Goal: Task Accomplishment & Management: Manage account settings

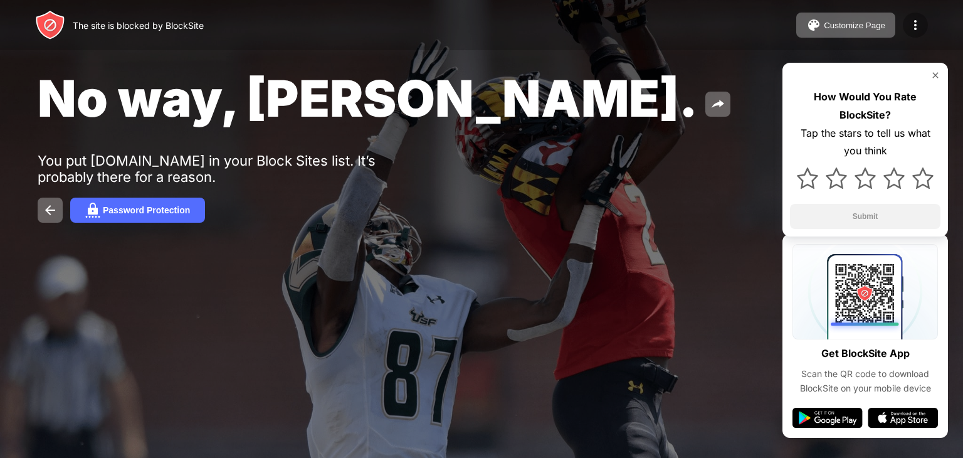
click at [913, 26] on img at bounding box center [915, 25] width 15 height 15
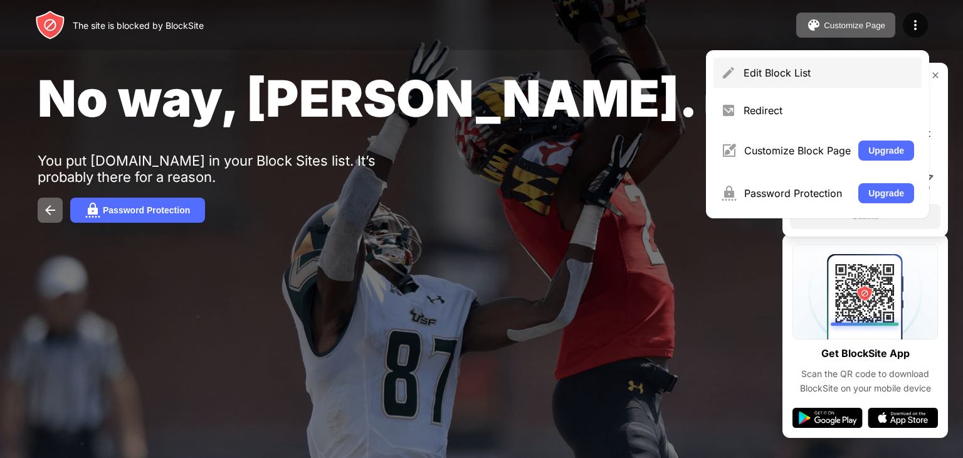
click at [826, 70] on div "Edit Block List" at bounding box center [829, 72] width 171 height 13
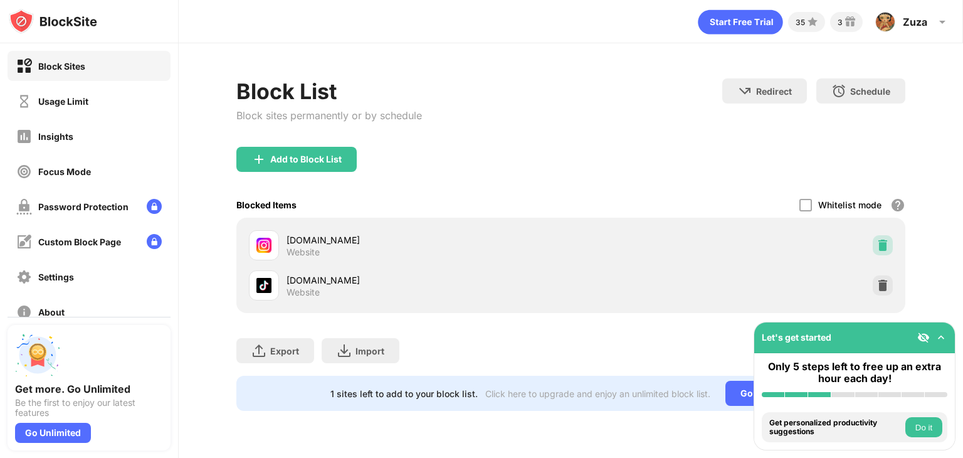
click at [884, 251] on div at bounding box center [883, 245] width 20 height 20
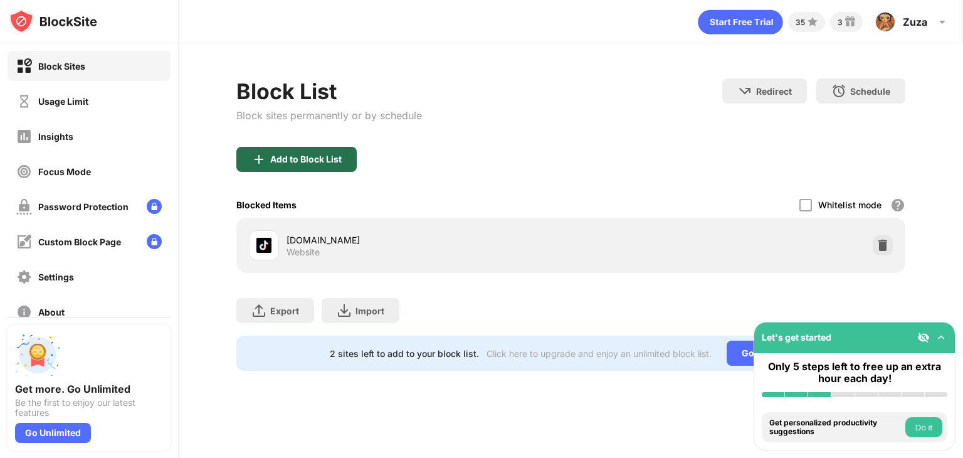
click at [313, 164] on div "Add to Block List" at bounding box center [296, 159] width 120 height 25
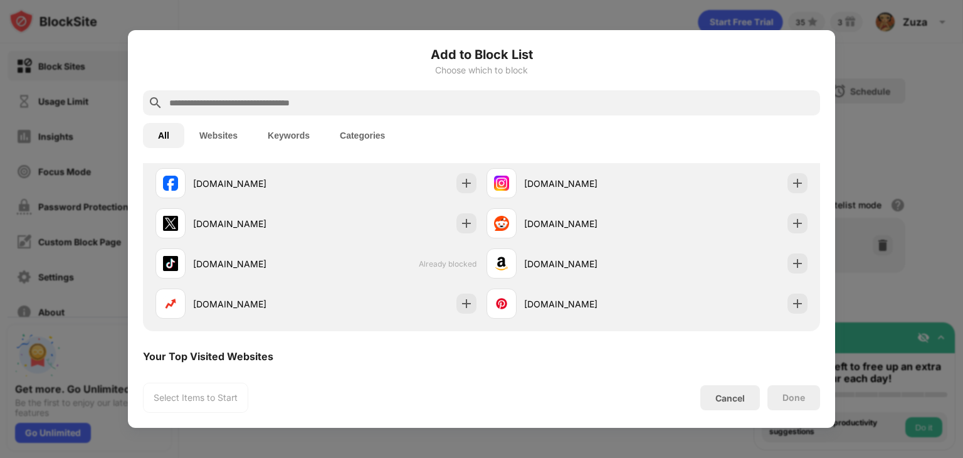
scroll to position [263, 0]
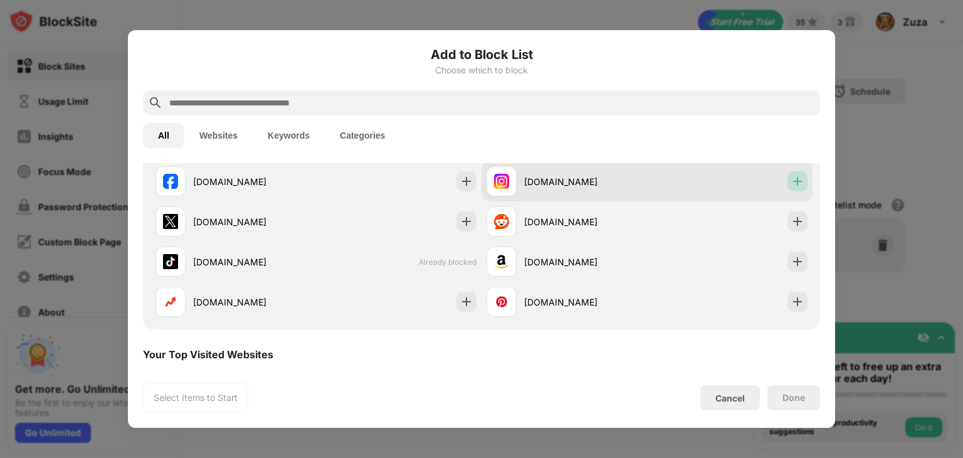
click at [795, 183] on div at bounding box center [797, 181] width 20 height 20
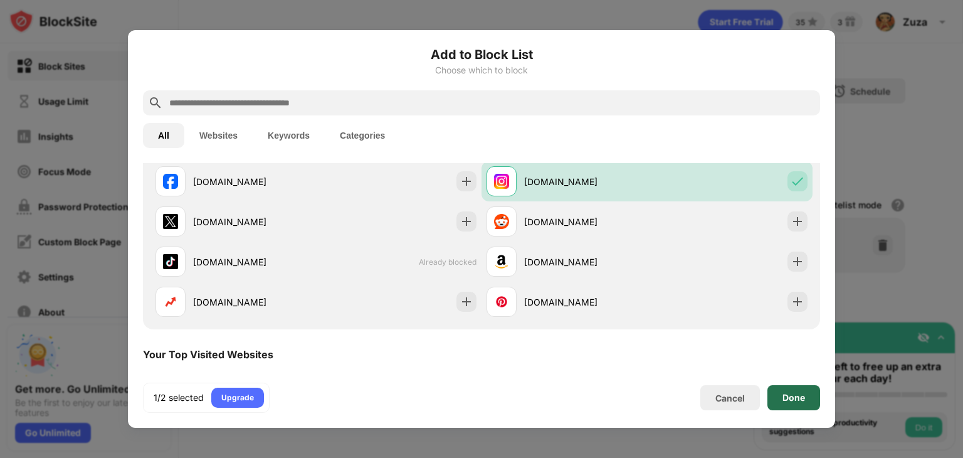
click at [790, 390] on div "Done" at bounding box center [793, 397] width 53 height 25
